Goal: Task Accomplishment & Management: Use online tool/utility

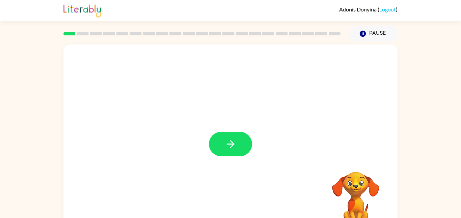
click at [256, 96] on div at bounding box center [230, 141] width 334 height 193
click at [227, 147] on icon "button" at bounding box center [231, 144] width 12 height 12
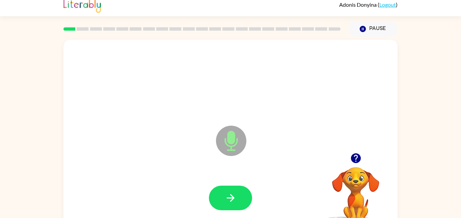
scroll to position [19, 0]
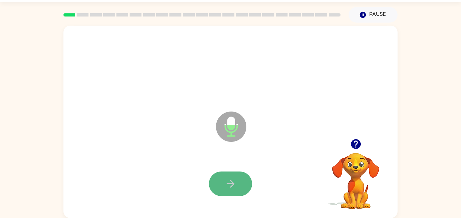
click at [235, 182] on icon "button" at bounding box center [231, 184] width 12 height 12
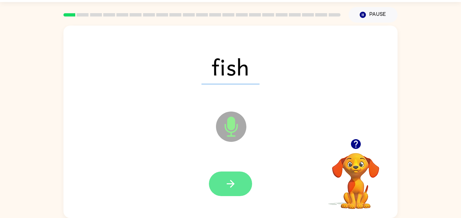
click at [236, 189] on icon "button" at bounding box center [231, 184] width 12 height 12
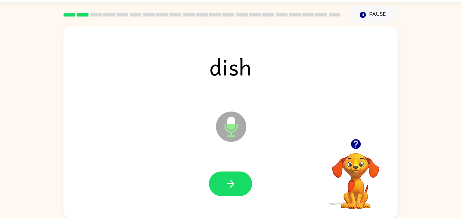
click at [236, 189] on icon "button" at bounding box center [231, 184] width 12 height 12
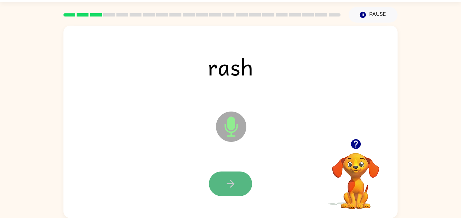
click at [237, 192] on button "button" at bounding box center [230, 184] width 43 height 25
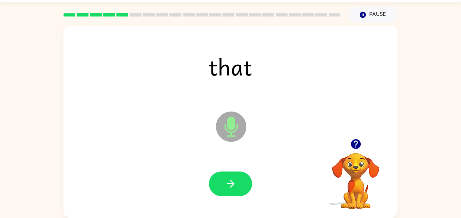
click at [237, 192] on button "button" at bounding box center [230, 184] width 43 height 25
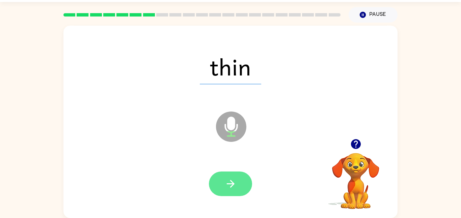
click at [237, 191] on button "button" at bounding box center [230, 184] width 43 height 25
click at [237, 192] on button "button" at bounding box center [230, 184] width 43 height 25
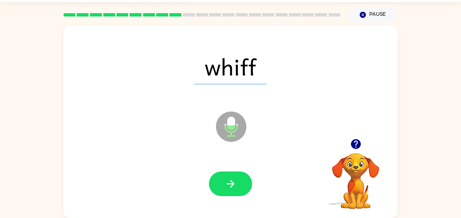
click at [237, 192] on button "button" at bounding box center [230, 184] width 43 height 25
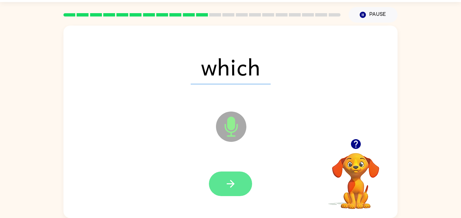
click at [222, 189] on button "button" at bounding box center [230, 184] width 43 height 25
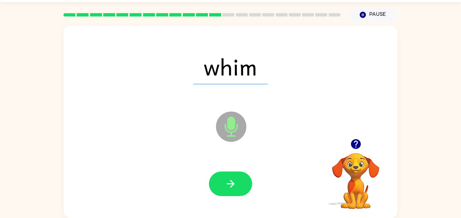
click at [377, 13] on button "Pause Pause" at bounding box center [373, 15] width 49 height 16
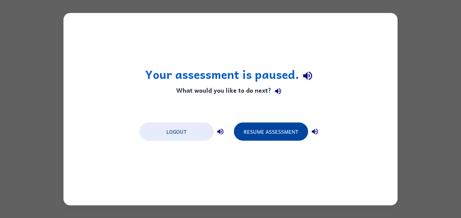
click at [270, 134] on button "Resume Assessment" at bounding box center [271, 132] width 74 height 18
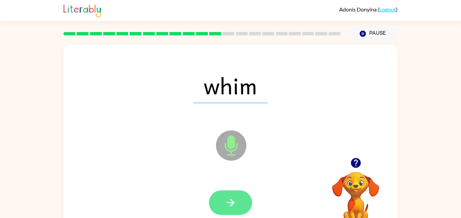
click at [235, 199] on icon "button" at bounding box center [231, 203] width 12 height 12
click at [226, 202] on icon "button" at bounding box center [231, 203] width 12 height 12
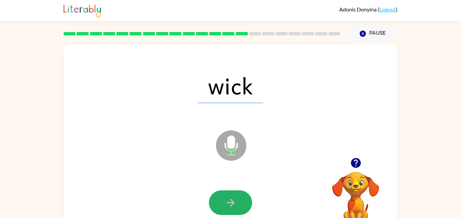
click at [226, 202] on icon "button" at bounding box center [231, 203] width 12 height 12
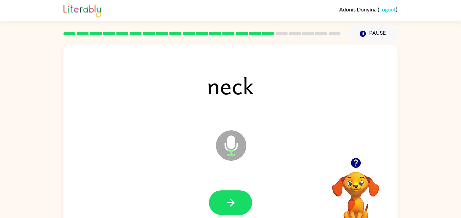
click at [226, 202] on icon "button" at bounding box center [231, 203] width 12 height 12
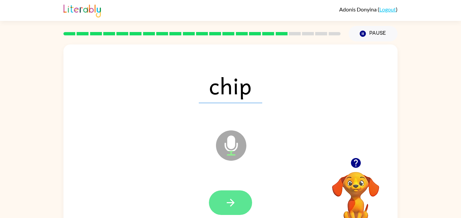
click at [226, 203] on icon "button" at bounding box center [231, 203] width 12 height 12
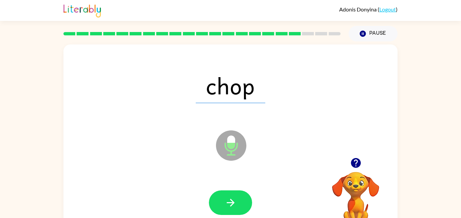
click at [226, 203] on icon "button" at bounding box center [231, 203] width 12 height 12
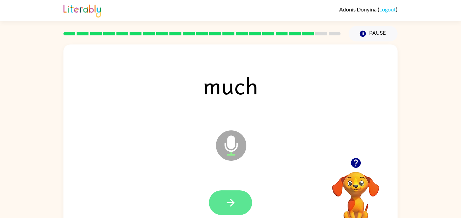
click at [226, 204] on icon "button" at bounding box center [231, 203] width 12 height 12
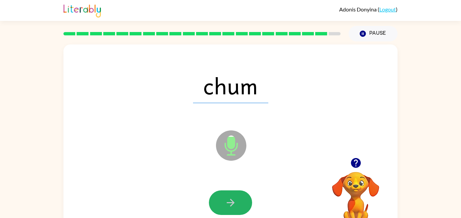
click at [226, 204] on icon "button" at bounding box center [231, 203] width 12 height 12
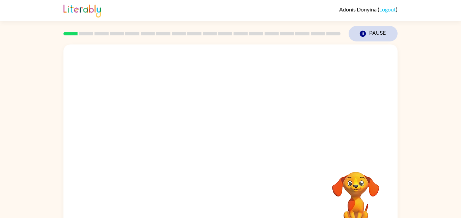
click at [383, 37] on button "Pause Pause" at bounding box center [373, 34] width 49 height 16
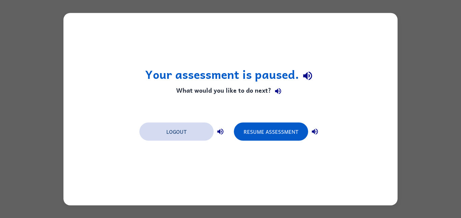
click at [189, 138] on button "Logout" at bounding box center [176, 132] width 74 height 18
